Goal: Information Seeking & Learning: Learn about a topic

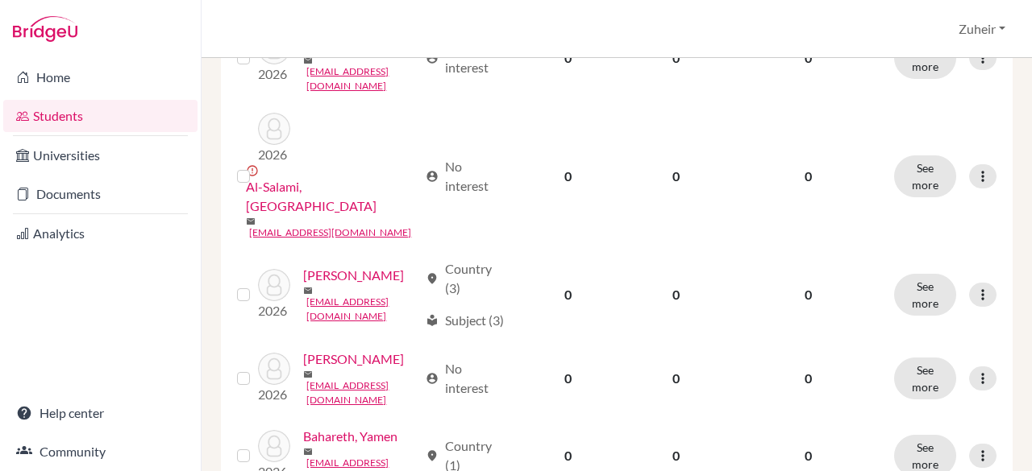
scroll to position [557, 0]
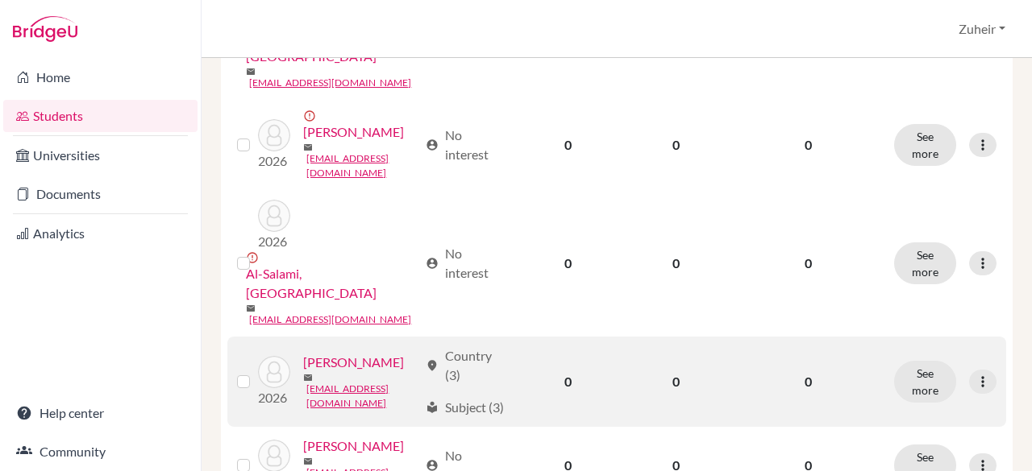
click at [347, 353] on link "[PERSON_NAME]" at bounding box center [353, 362] width 101 height 19
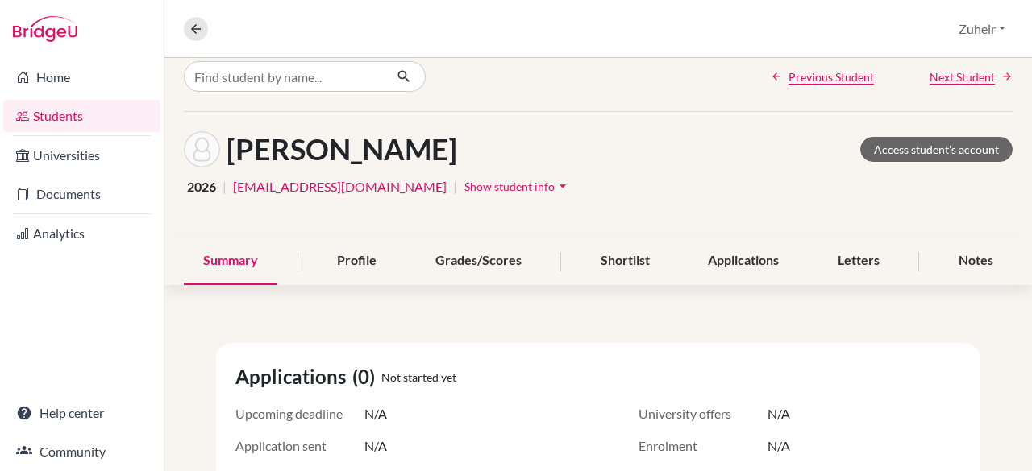
scroll to position [15, 0]
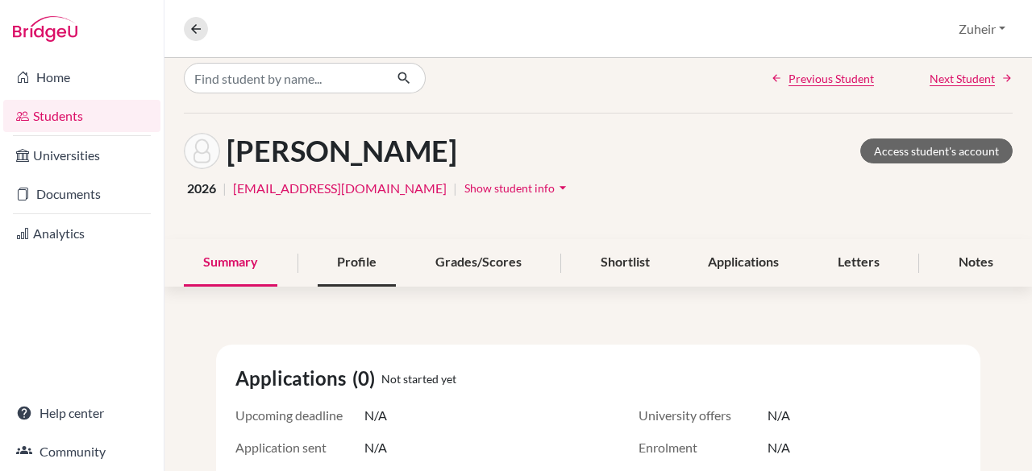
click at [348, 242] on div "Profile" at bounding box center [357, 263] width 78 height 48
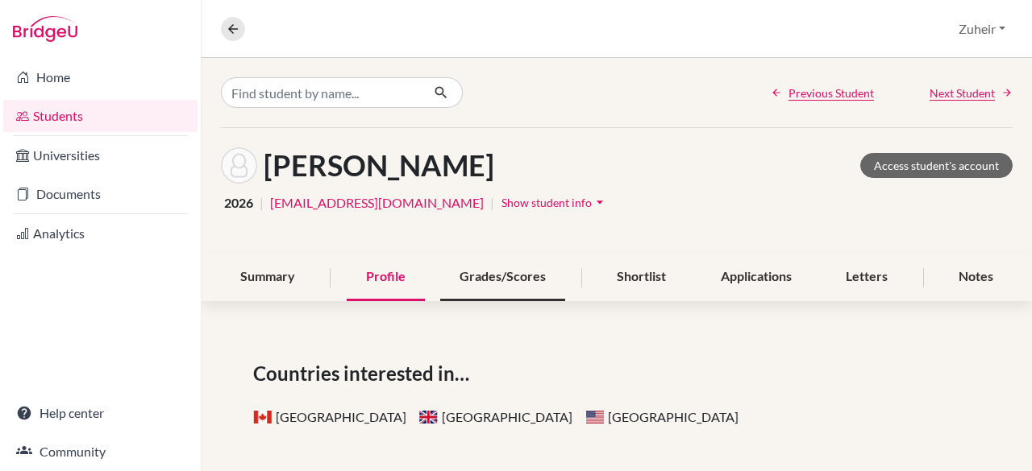
click at [516, 258] on div "Grades/Scores" at bounding box center [502, 278] width 125 height 48
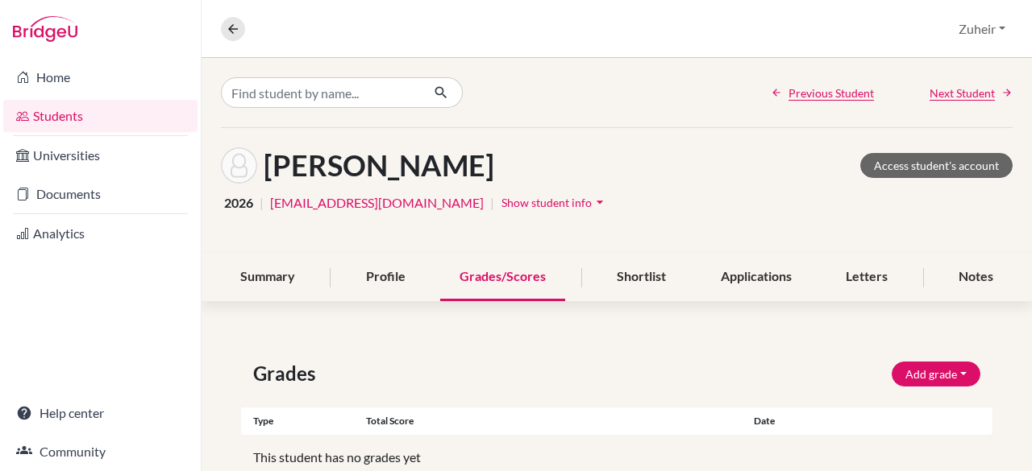
click at [501, 201] on span "Show student info" at bounding box center [546, 203] width 90 height 14
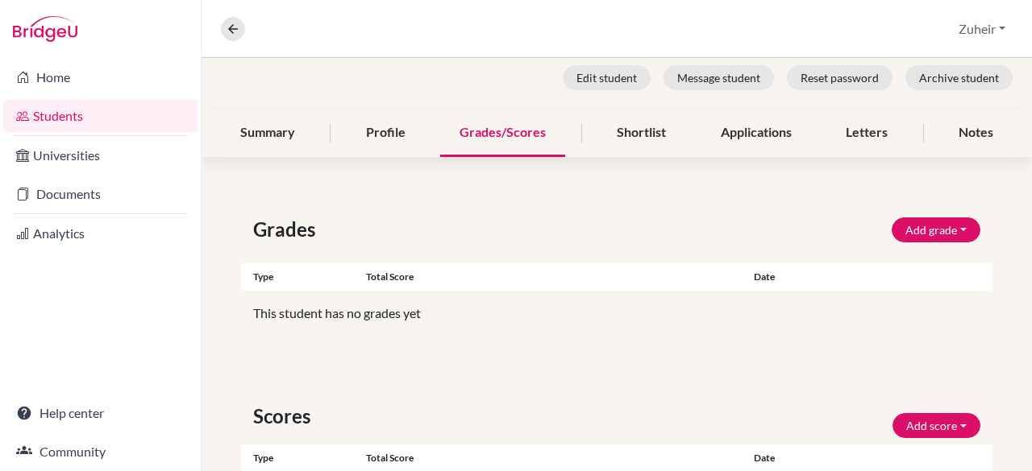
scroll to position [233, 0]
click at [637, 145] on div "Shortlist" at bounding box center [641, 134] width 88 height 48
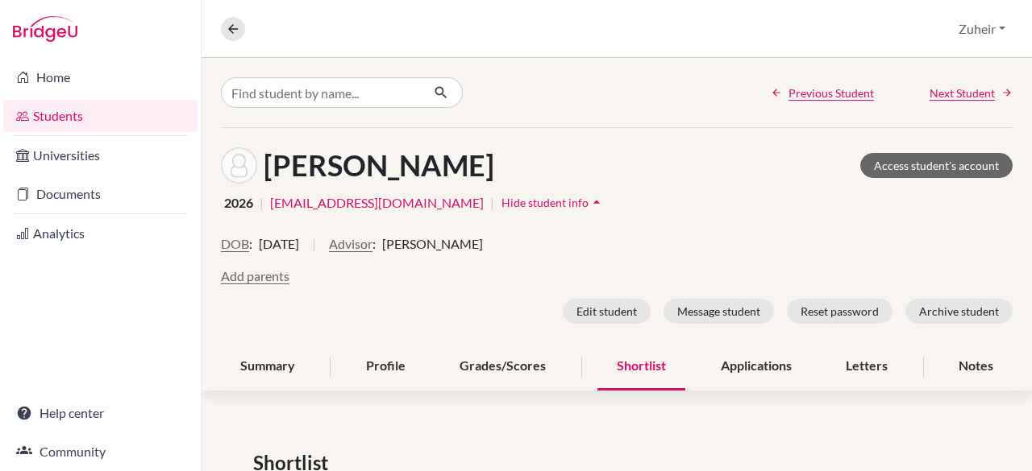
scroll to position [95, 0]
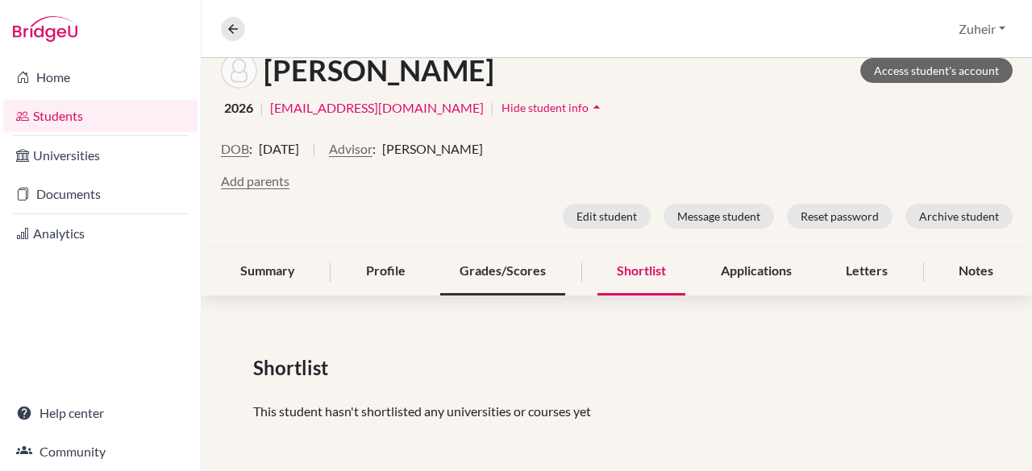
click at [492, 279] on div "Grades/Scores" at bounding box center [502, 272] width 125 height 48
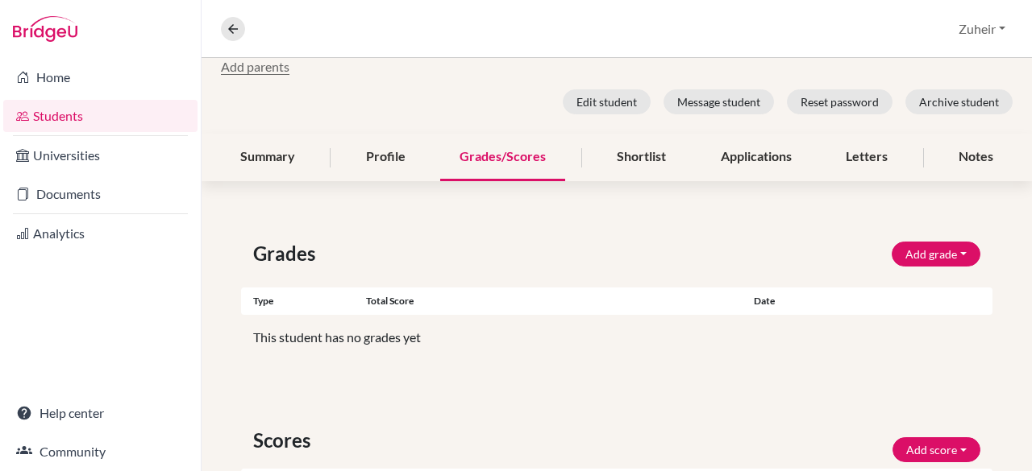
scroll to position [202, 0]
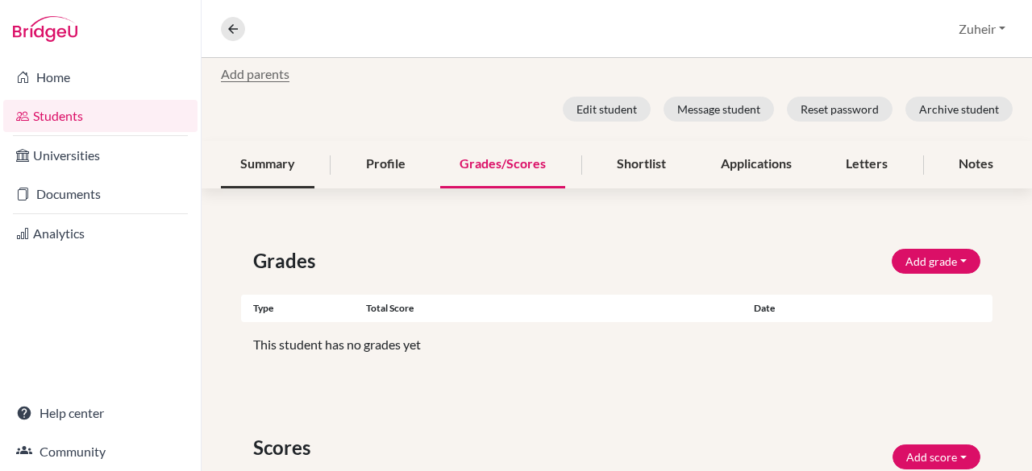
click at [279, 170] on div "Summary" at bounding box center [267, 165] width 93 height 48
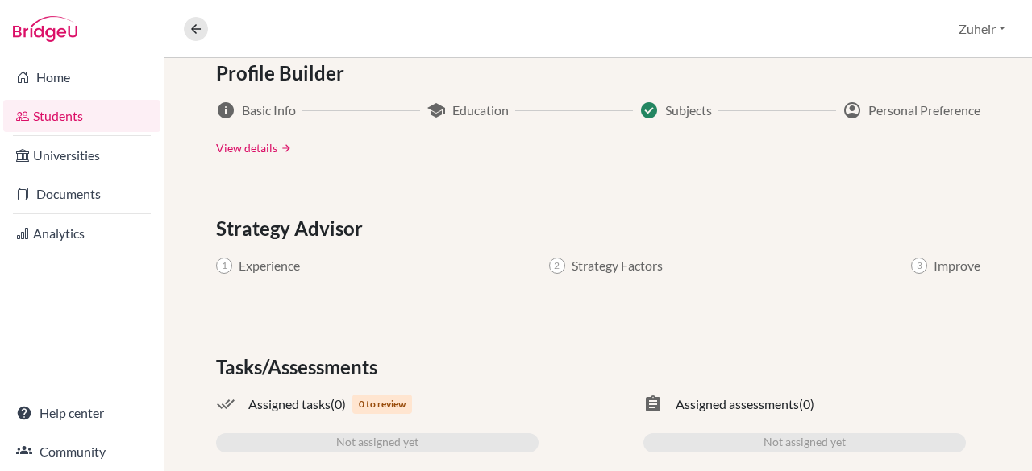
scroll to position [982, 0]
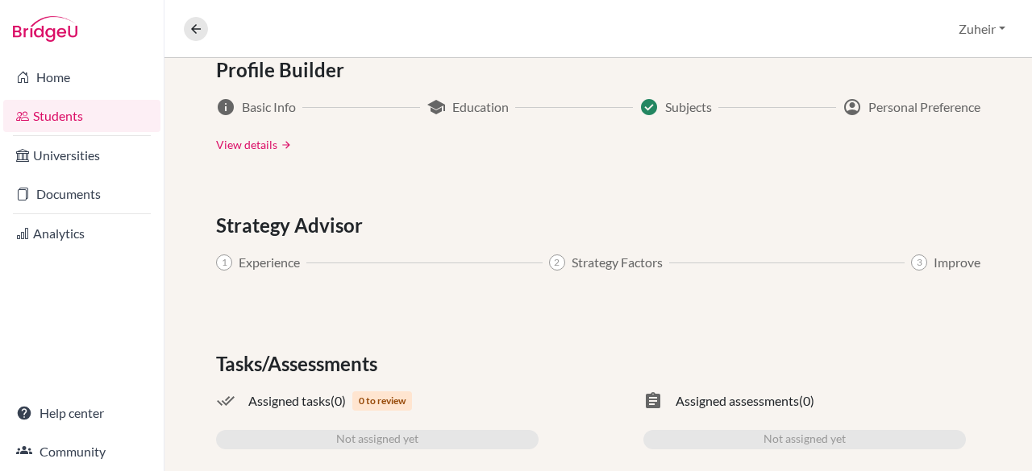
click at [247, 136] on link "View details" at bounding box center [246, 144] width 61 height 17
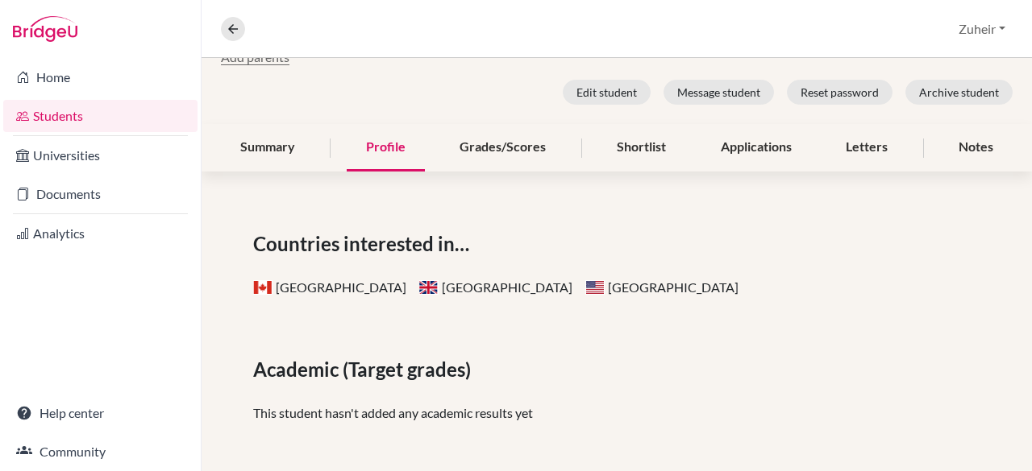
scroll to position [215, 0]
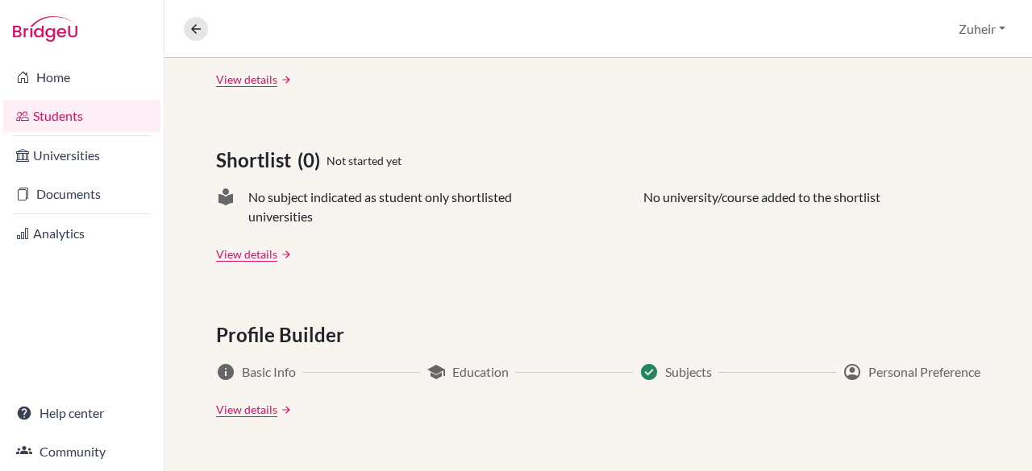
scroll to position [1033, 0]
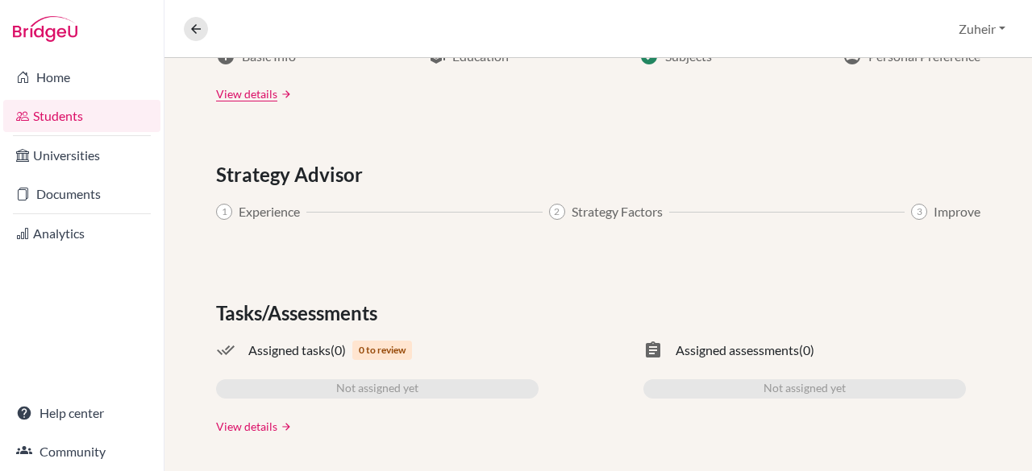
click at [239, 424] on link "View details" at bounding box center [246, 426] width 61 height 17
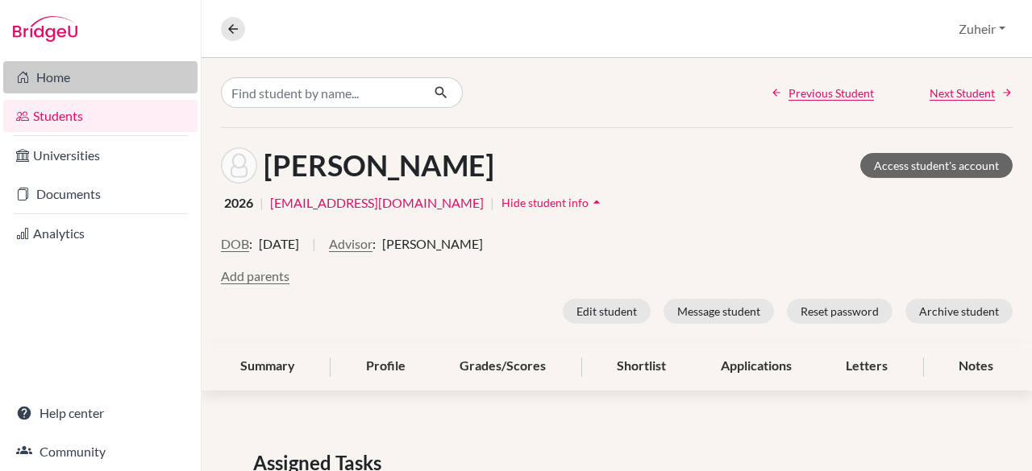
click at [81, 85] on link "Home" at bounding box center [100, 77] width 194 height 32
